Goal: Task Accomplishment & Management: Complete application form

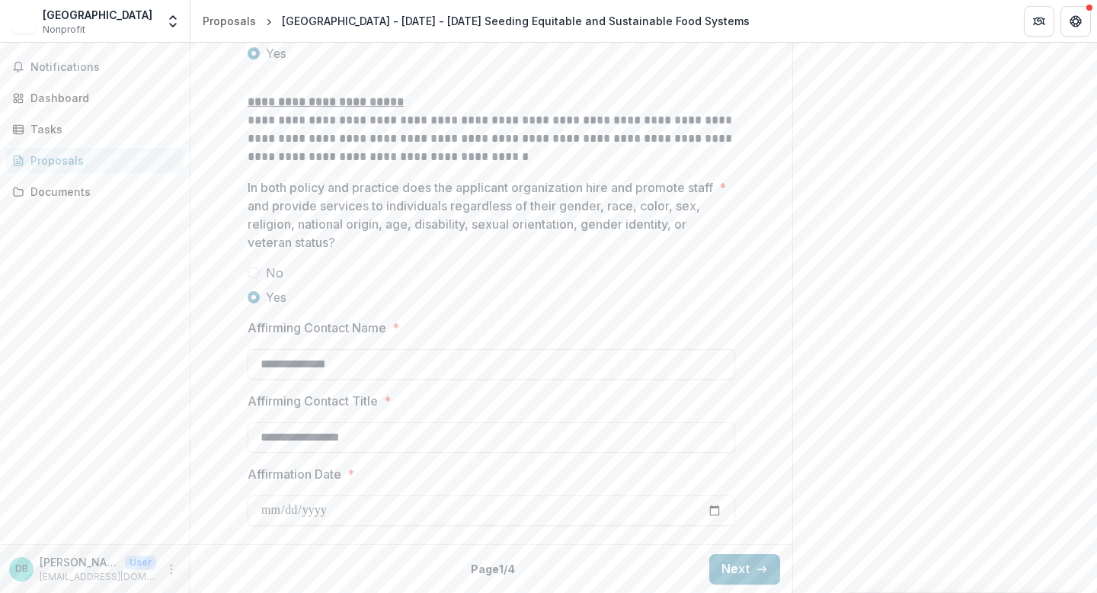
scroll to position [2642, 0]
click at [728, 558] on button "Next" at bounding box center [744, 568] width 71 height 30
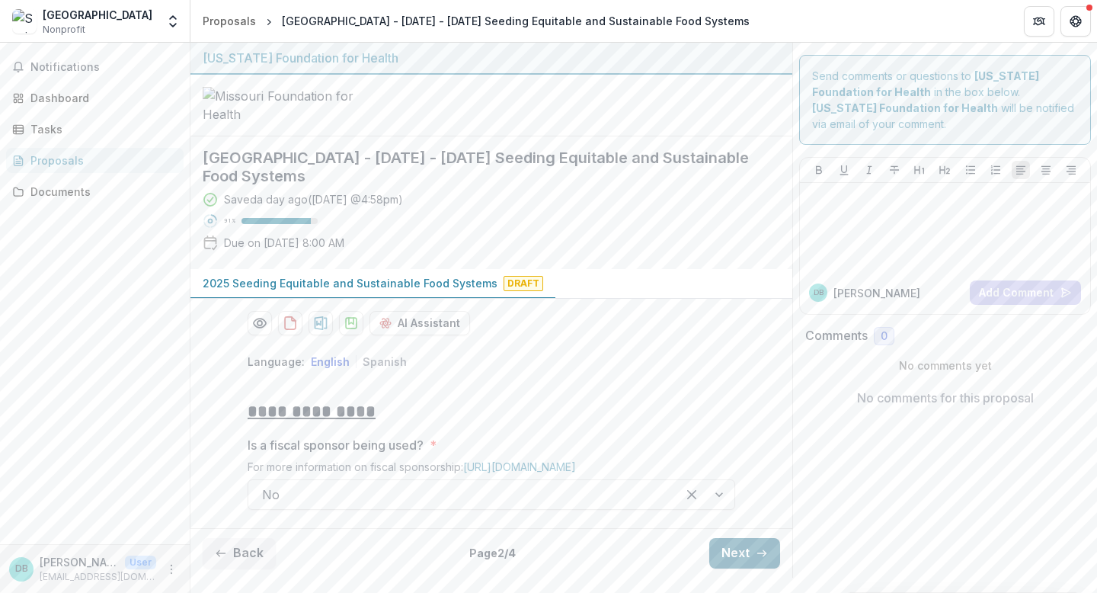
click at [728, 558] on button "Next" at bounding box center [744, 553] width 71 height 30
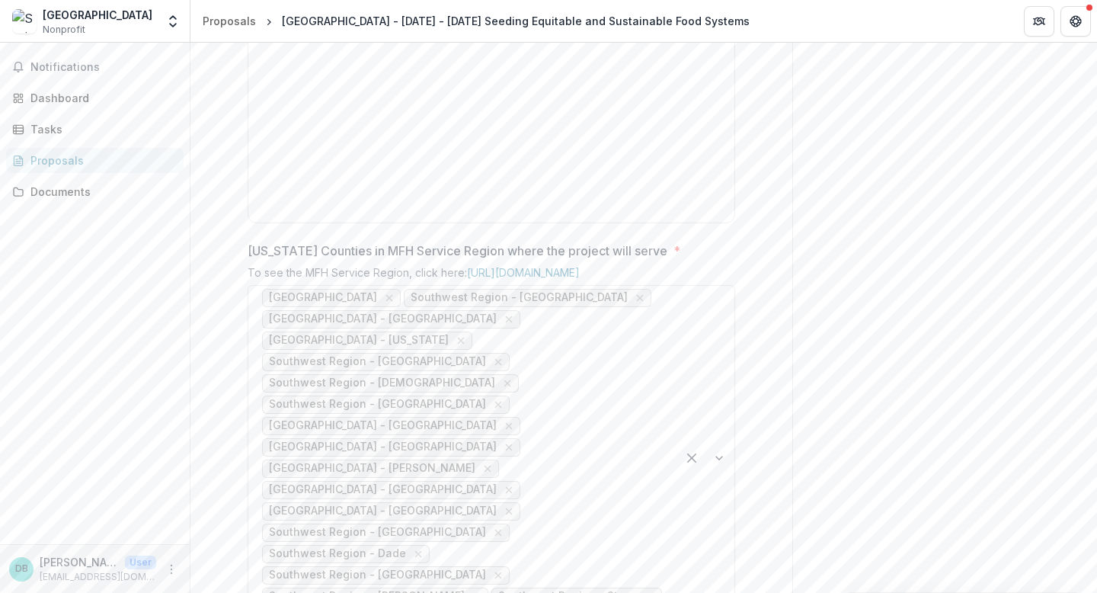
scroll to position [770, 0]
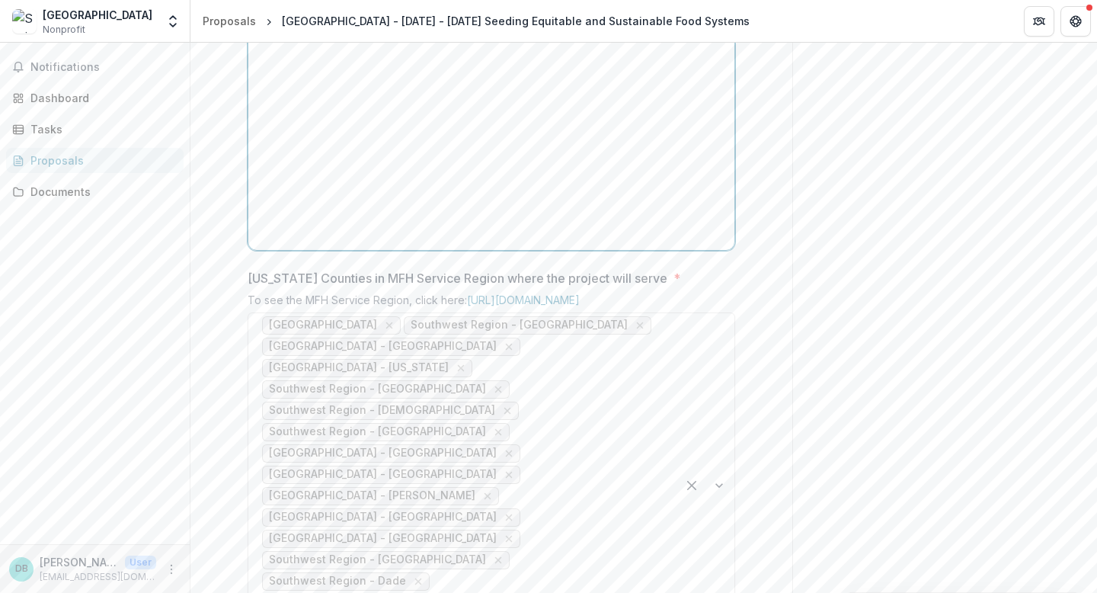
click at [506, 210] on div at bounding box center [491, 129] width 474 height 229
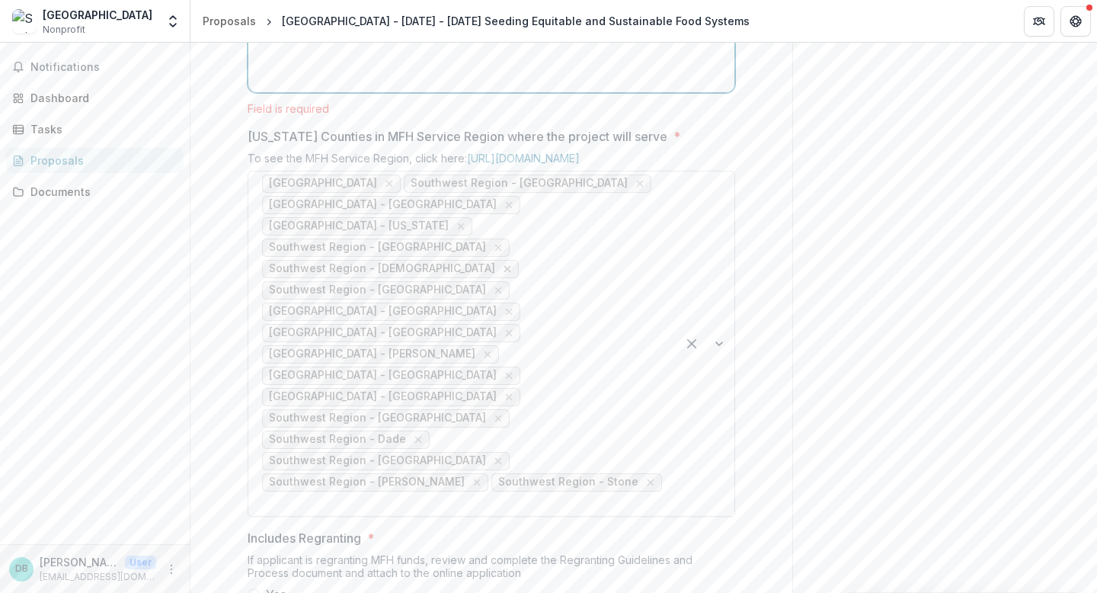
scroll to position [997, 0]
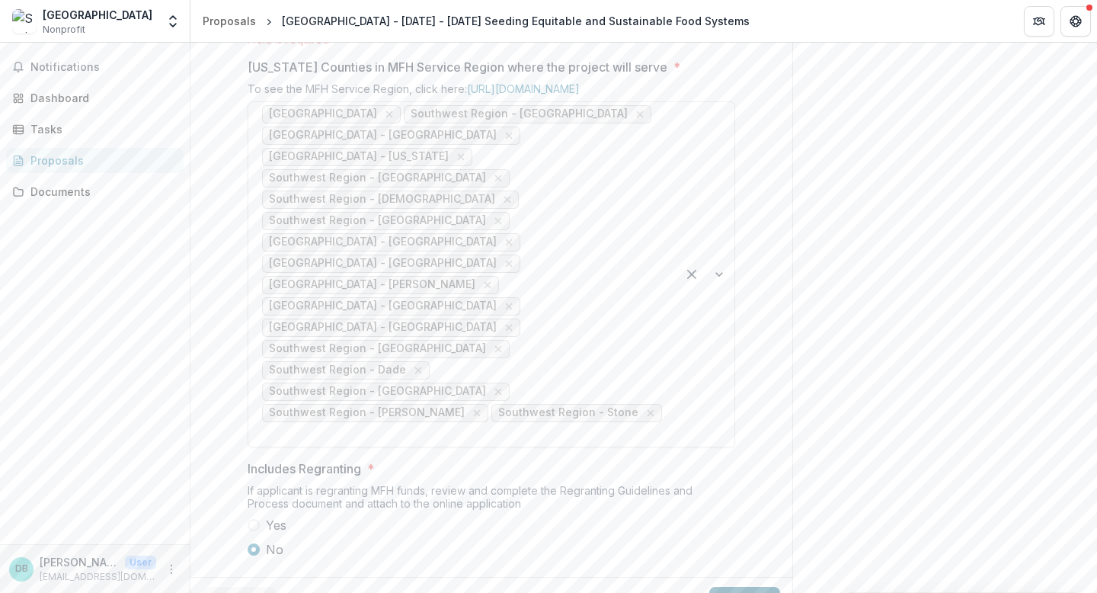
click at [762, 592] on icon "button" at bounding box center [762, 602] width 12 height 12
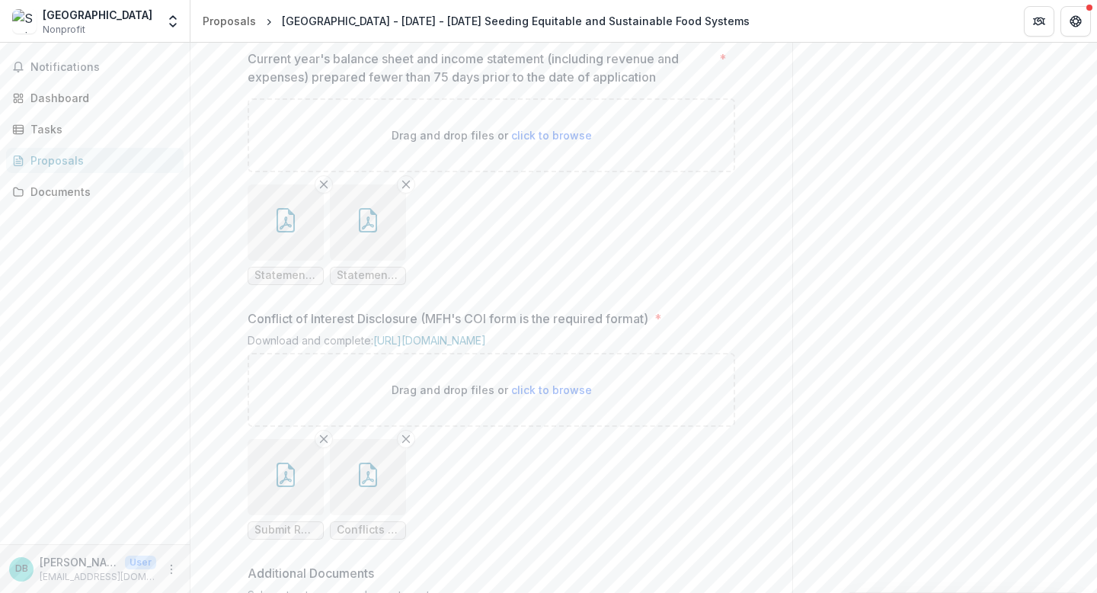
scroll to position [2146, 0]
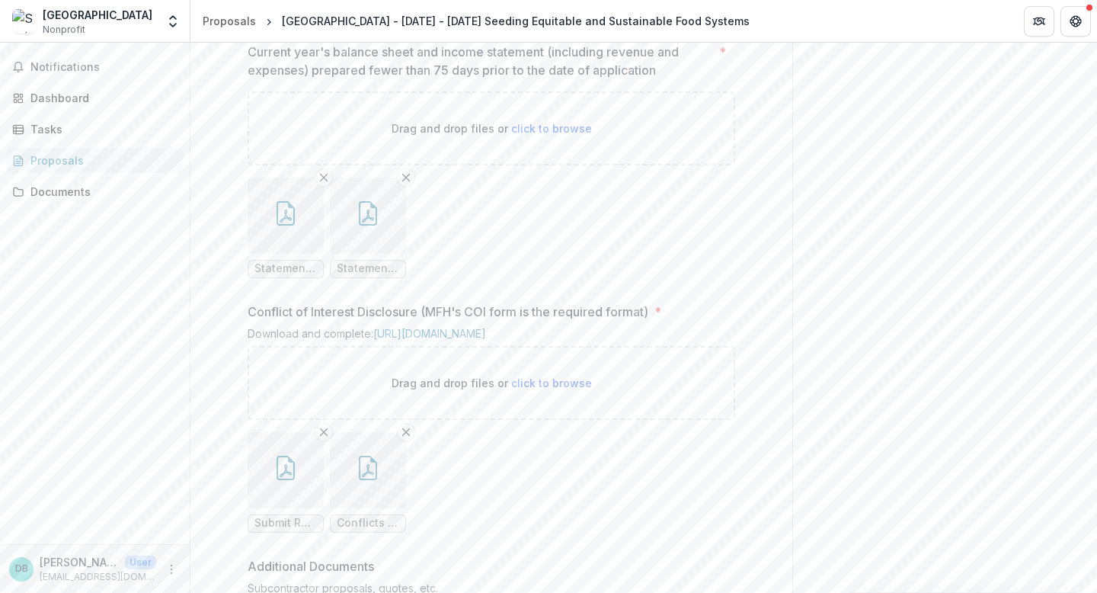
click at [377, 226] on icon "button" at bounding box center [368, 213] width 24 height 24
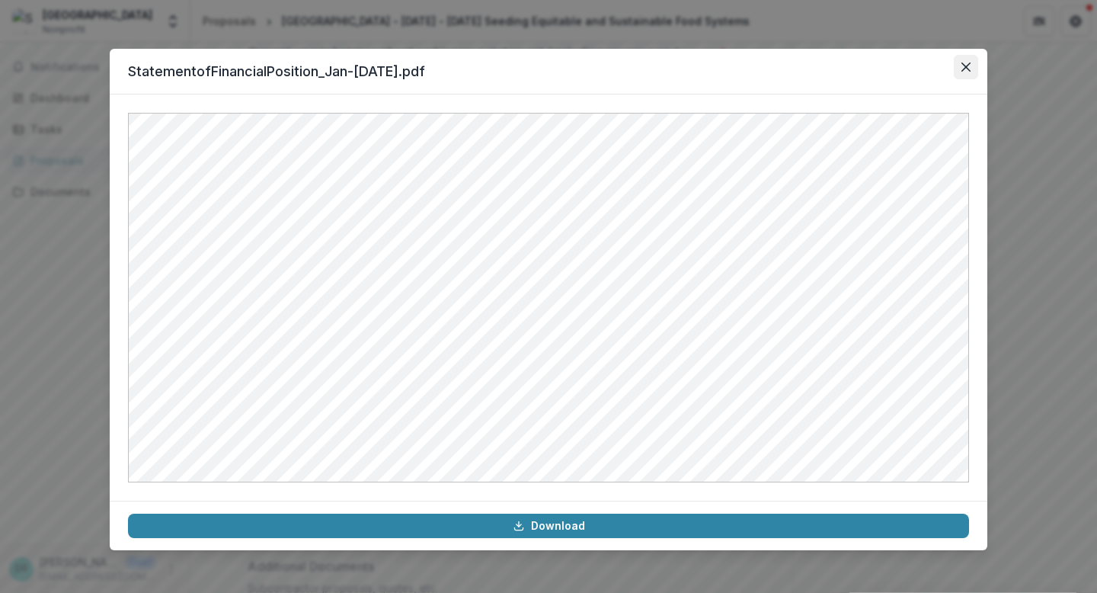
click at [966, 72] on button "Close" at bounding box center [966, 67] width 24 height 24
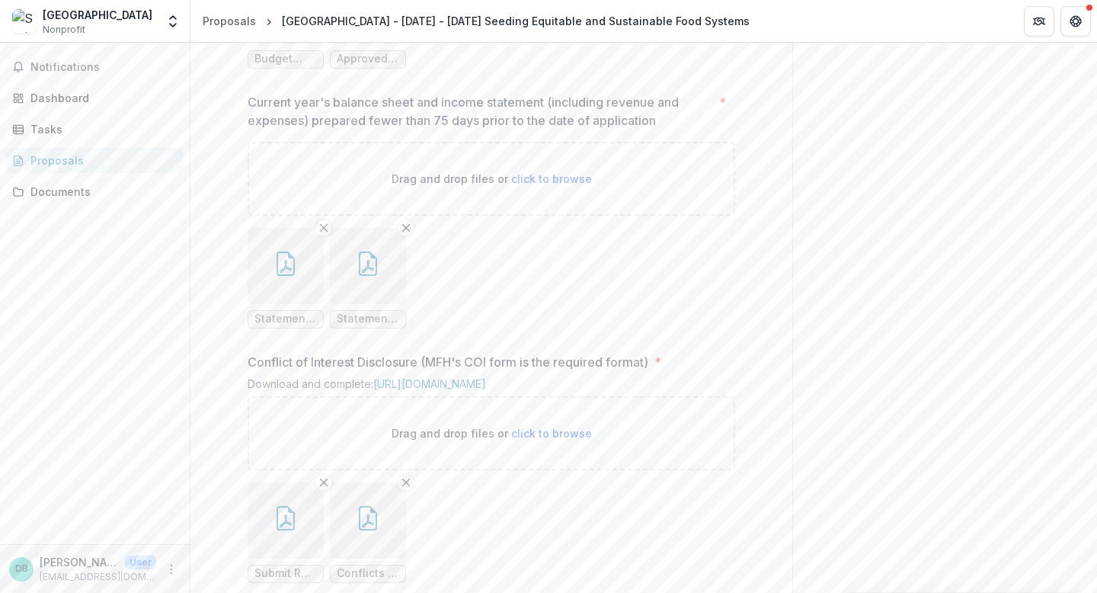
scroll to position [2102, 0]
click at [535, 179] on span "click to browse" at bounding box center [551, 172] width 81 height 13
type input "**********"
click at [477, 298] on button "button" at bounding box center [450, 260] width 76 height 76
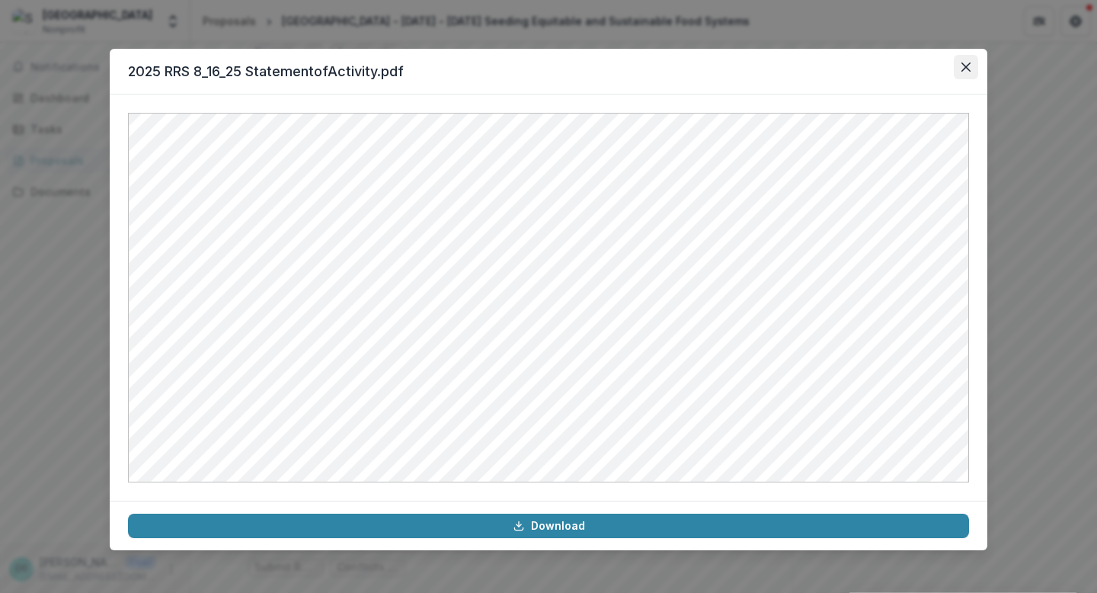
click at [968, 63] on icon "Close" at bounding box center [965, 66] width 9 height 9
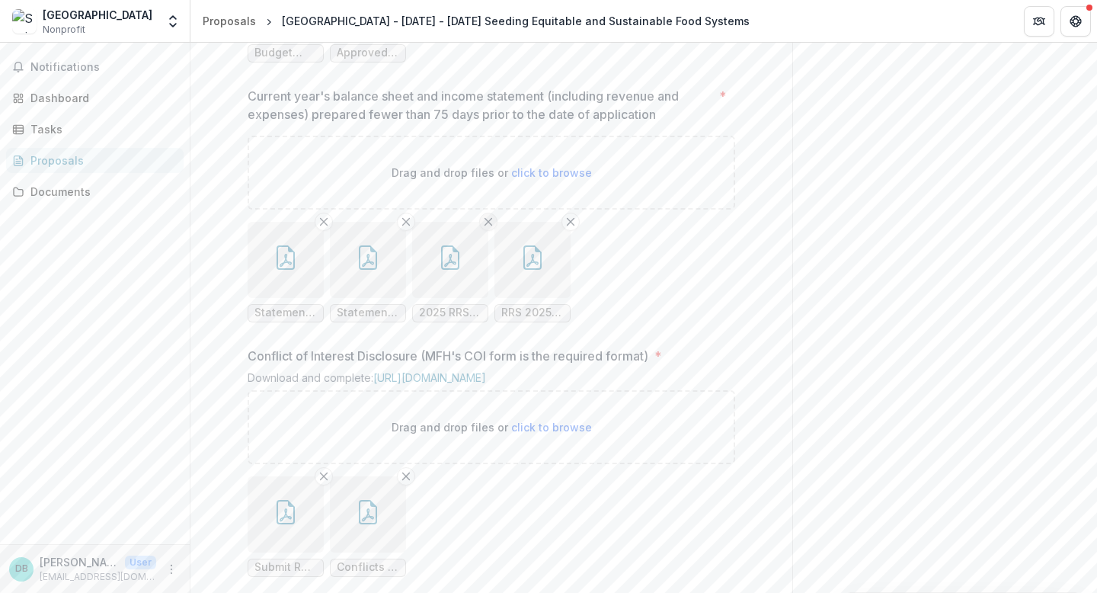
click at [489, 228] on icon "Remove File" at bounding box center [488, 222] width 12 height 12
click at [562, 179] on span "click to browse" at bounding box center [551, 172] width 81 height 13
type input "**********"
click at [526, 270] on icon "button" at bounding box center [532, 257] width 24 height 24
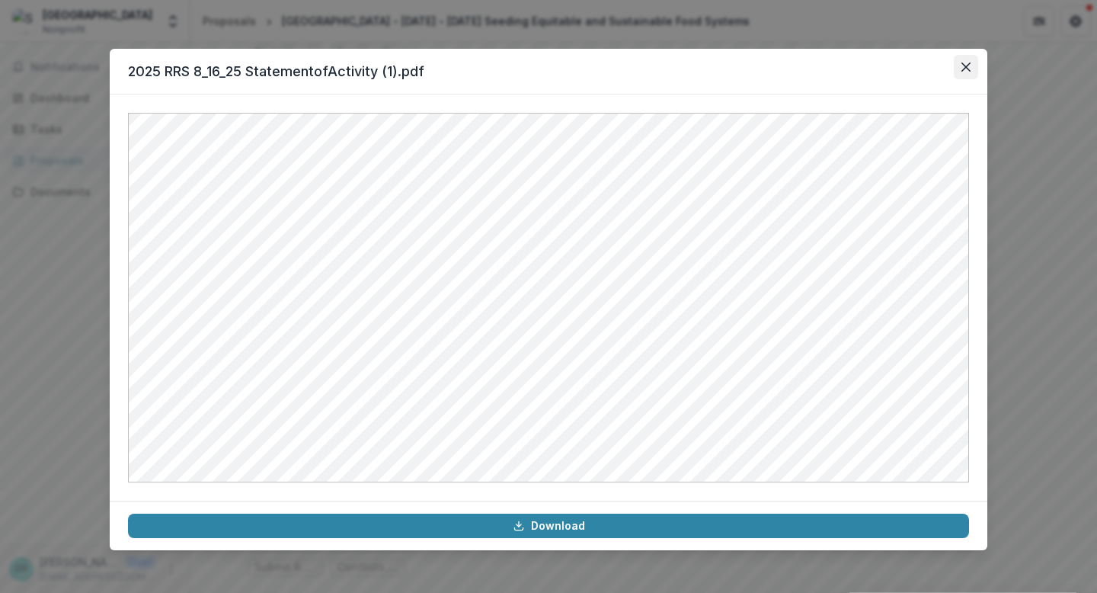
click at [960, 70] on button "Close" at bounding box center [966, 67] width 24 height 24
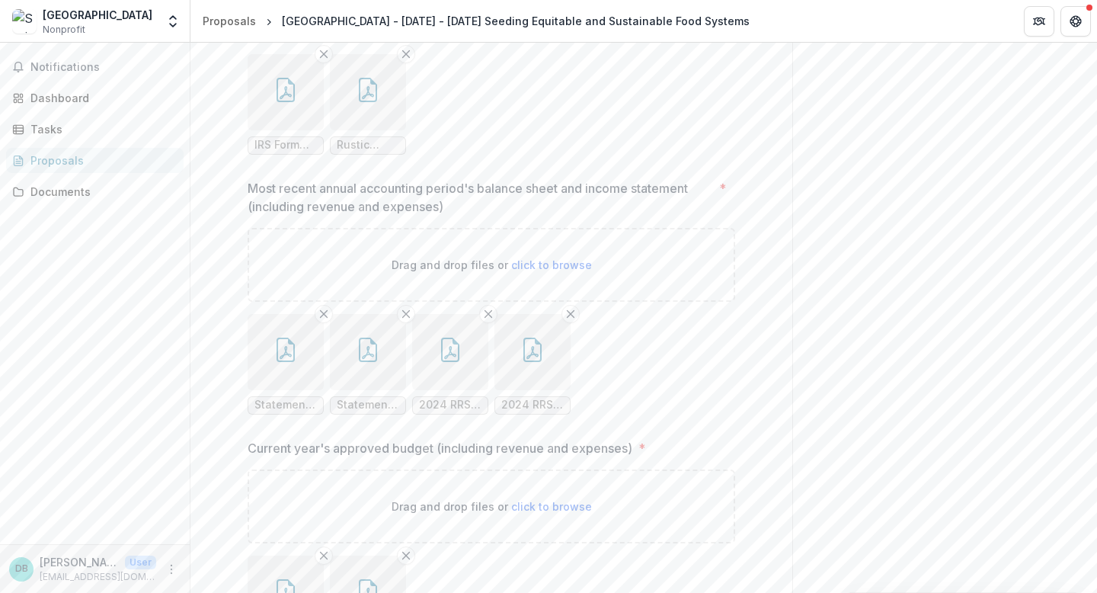
scroll to position [1275, 0]
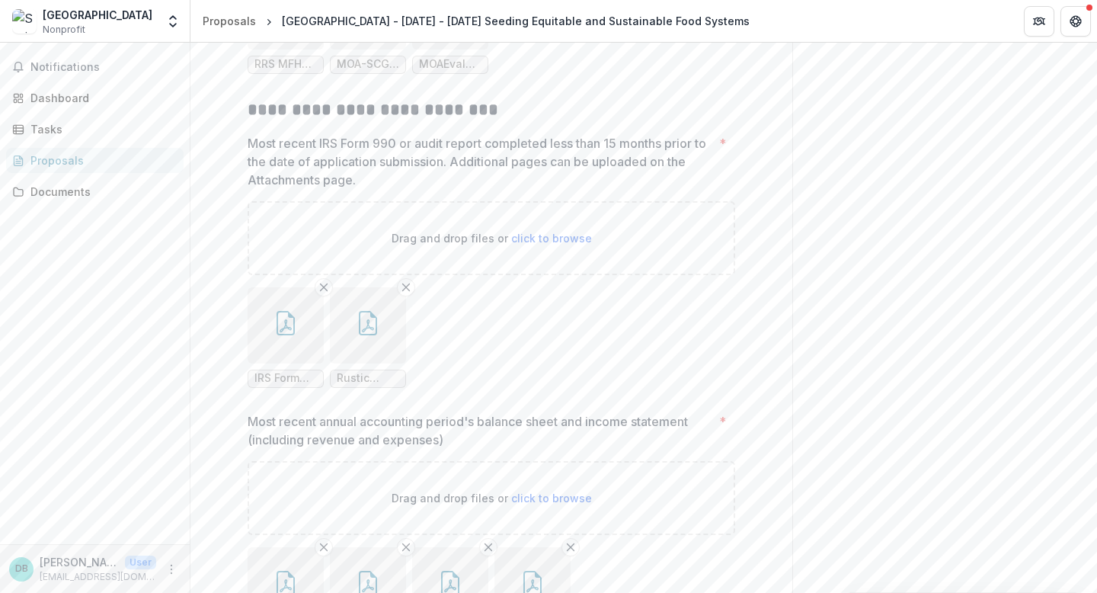
click at [50, 159] on div "Proposals" at bounding box center [100, 160] width 141 height 16
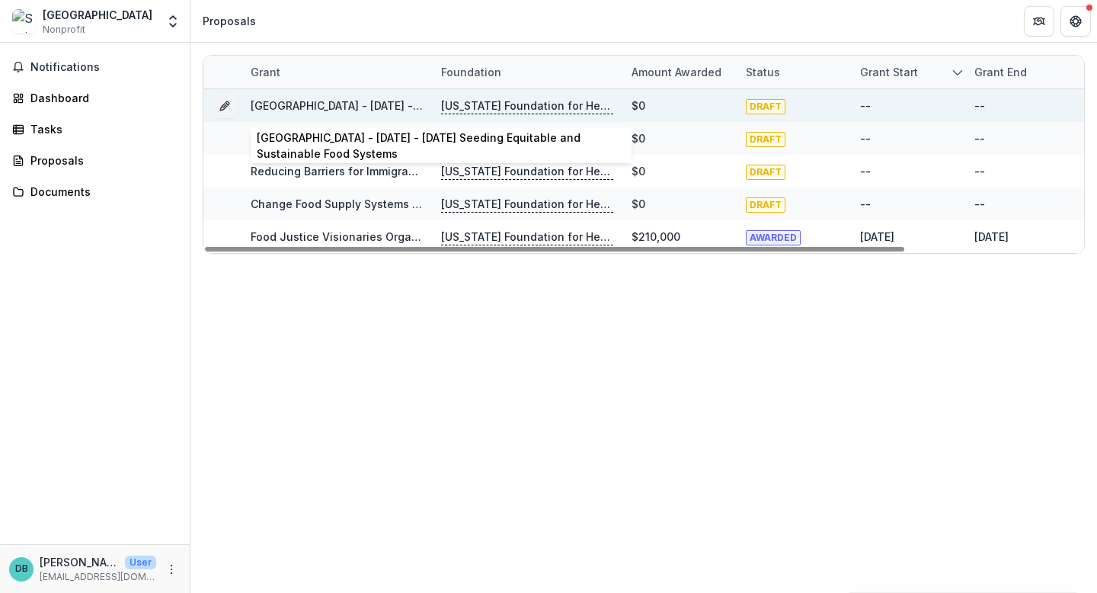
click at [353, 105] on link "[GEOGRAPHIC_DATA] - [DATE] - [DATE] Seeding Equitable and Sustainable Food Syst…" at bounding box center [485, 105] width 468 height 13
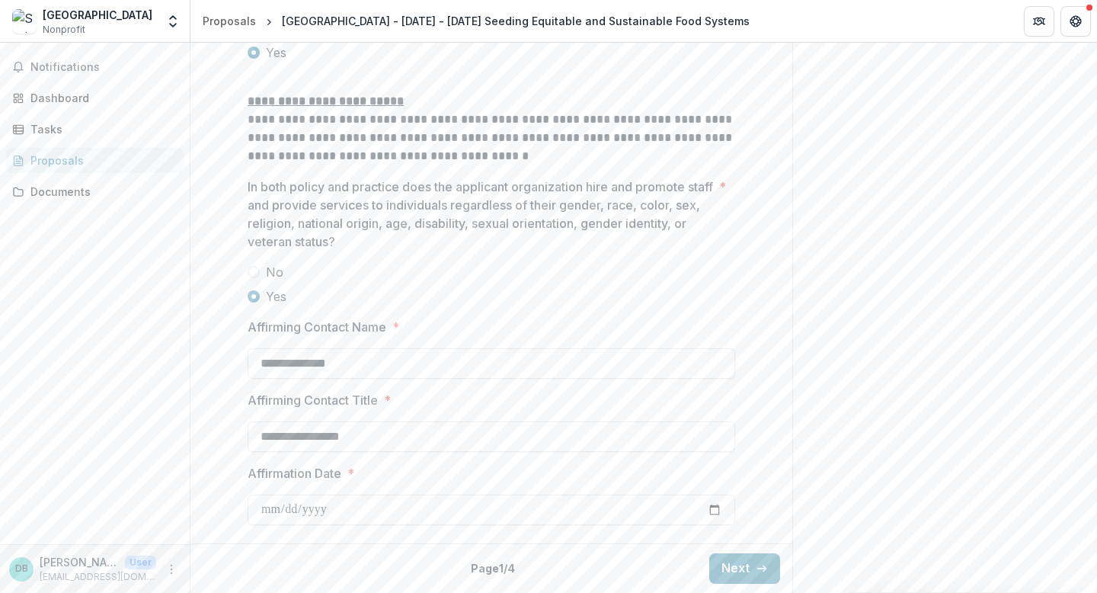
scroll to position [2642, 0]
click at [740, 555] on button "Next" at bounding box center [744, 568] width 71 height 30
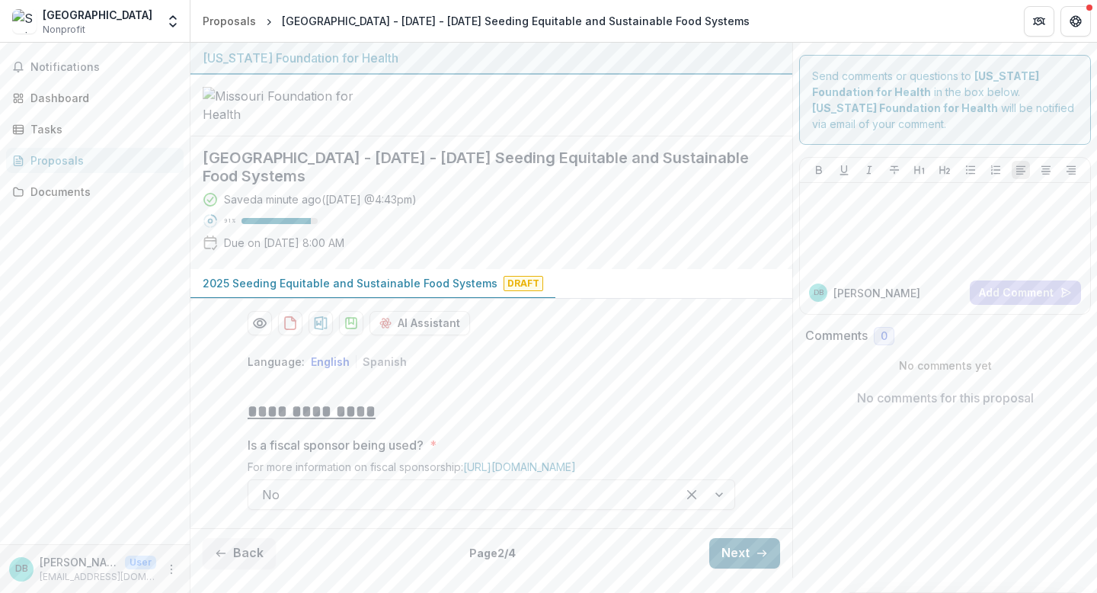
click at [753, 555] on button "Next" at bounding box center [744, 553] width 71 height 30
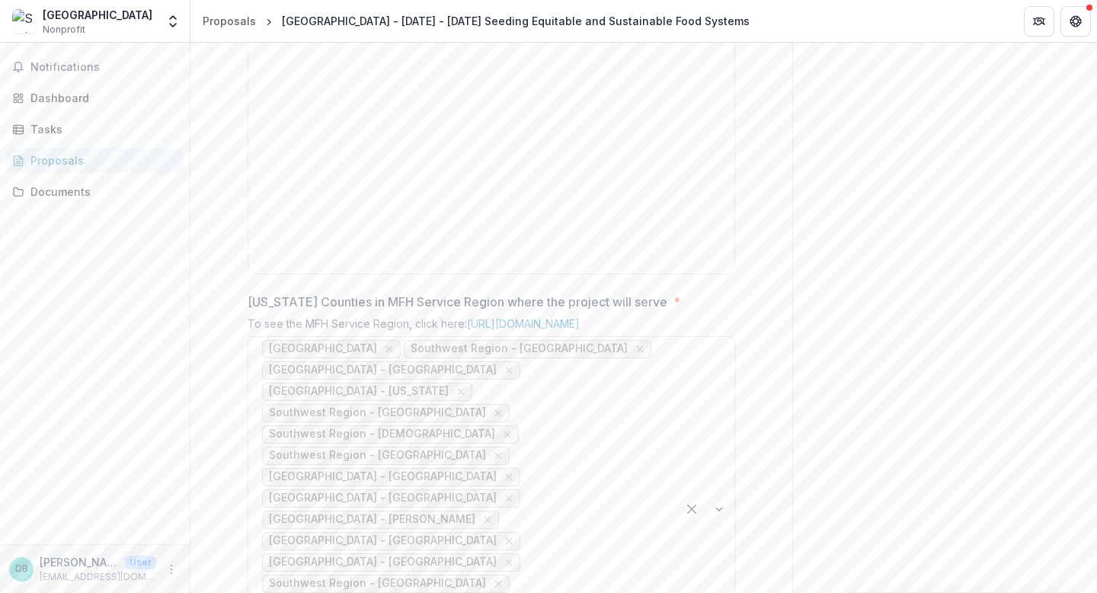
scroll to position [738, 0]
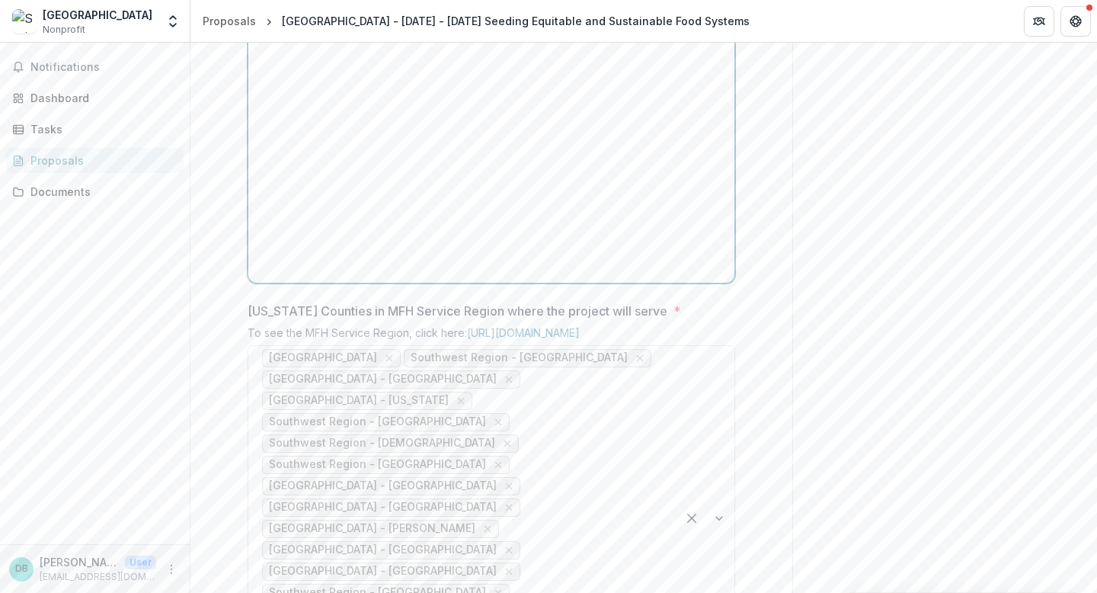
click at [456, 277] on div at bounding box center [491, 162] width 474 height 229
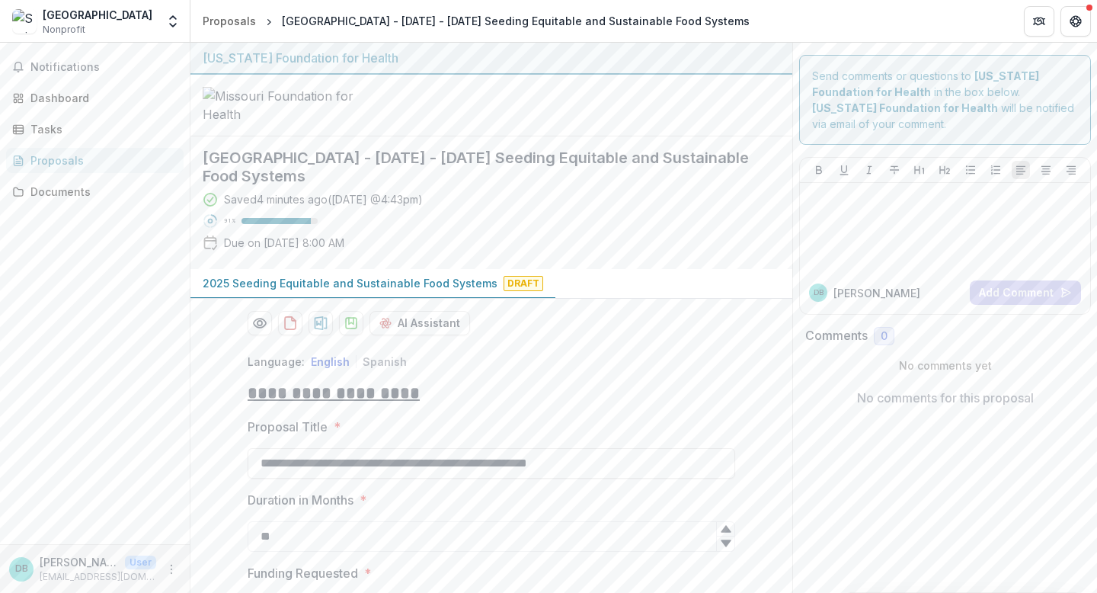
scroll to position [997, 0]
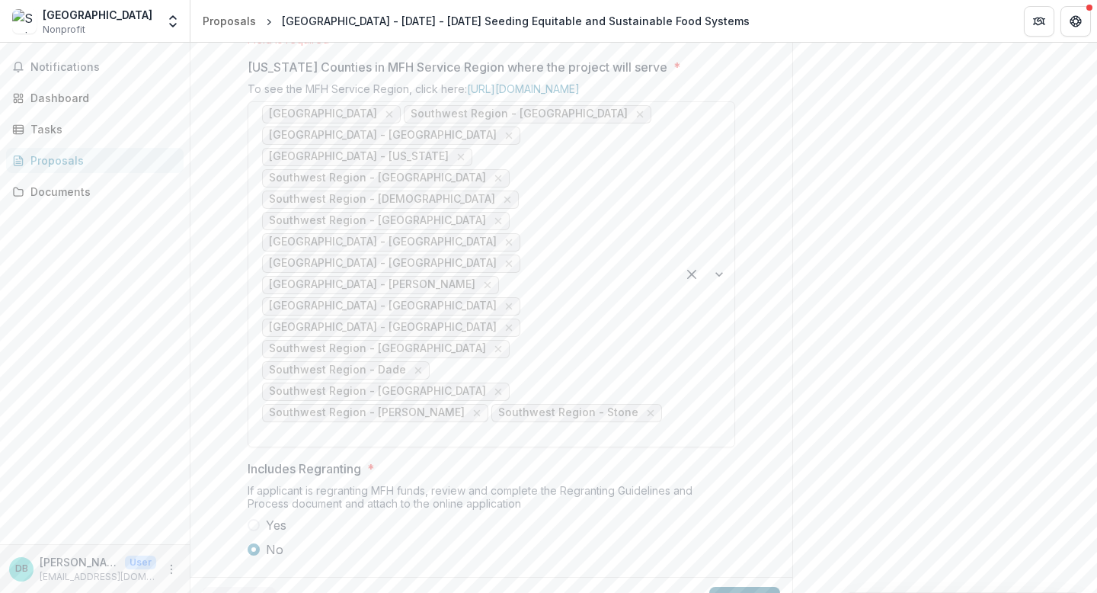
click at [732, 587] on button "Next" at bounding box center [744, 602] width 71 height 30
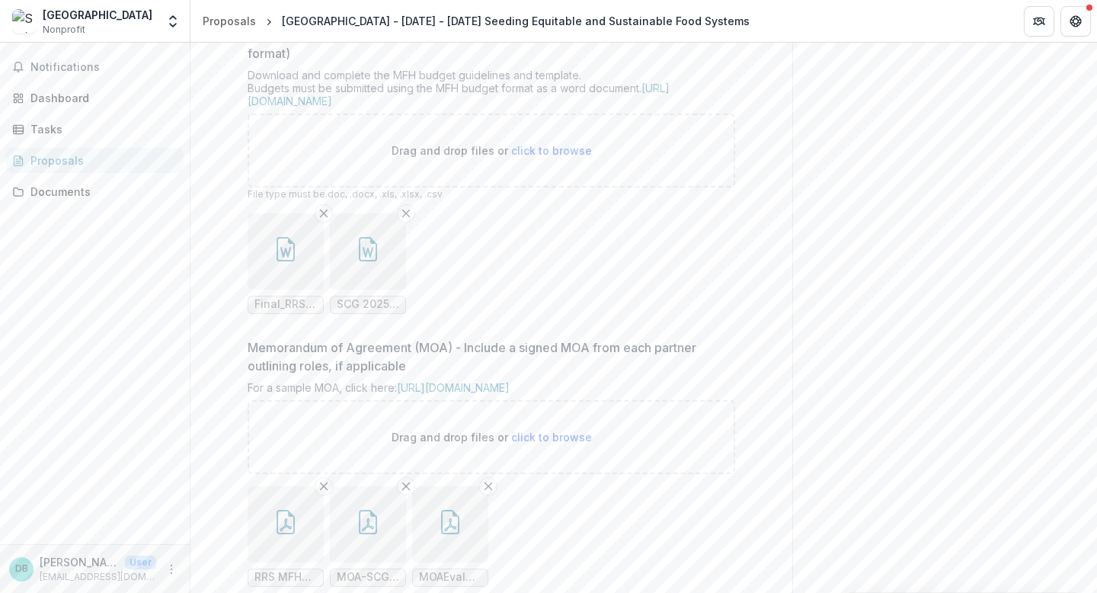
scroll to position [765, 0]
click at [293, 259] on icon "button" at bounding box center [286, 247] width 24 height 24
